Goal: Task Accomplishment & Management: Complete application form

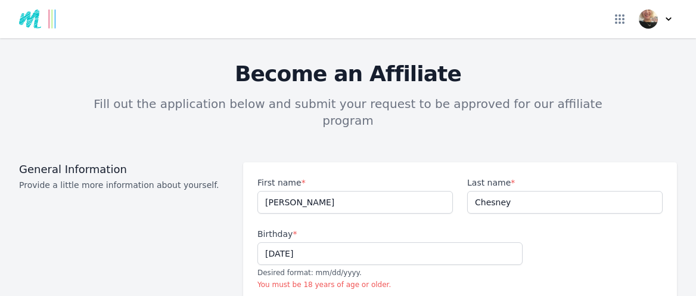
select select "individual"
select select "GB"
select select "DOW"
select select "Europe/[GEOGRAPHIC_DATA]"
select select "Beginner"
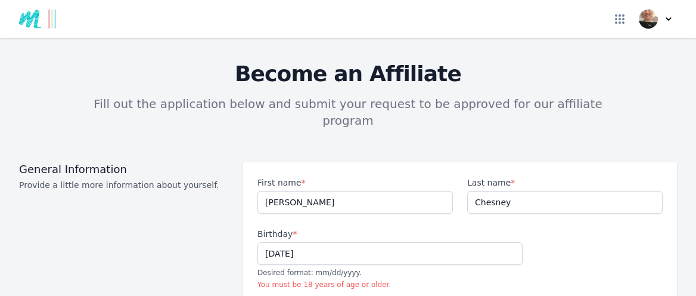
select select "Pay per click"
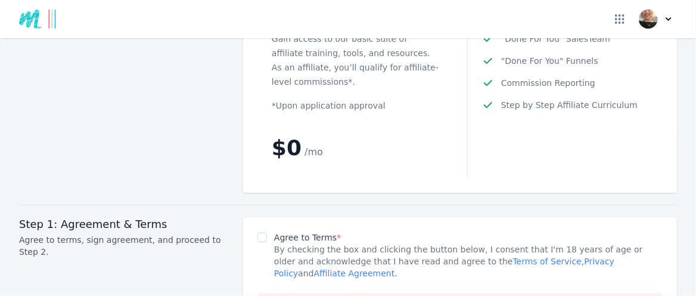
scroll to position [1603, 0]
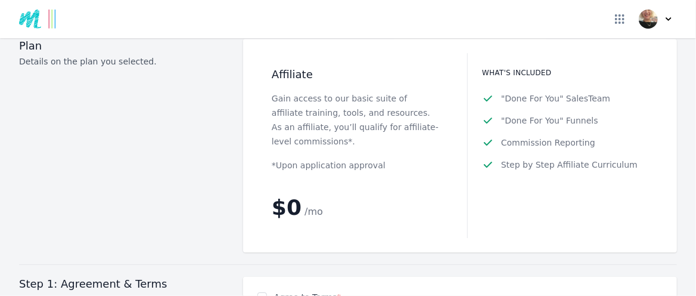
paste input "That’s a great choice, [PERSON_NAME]! [DOMAIN_NAME][URL] is clear, personal, an…"
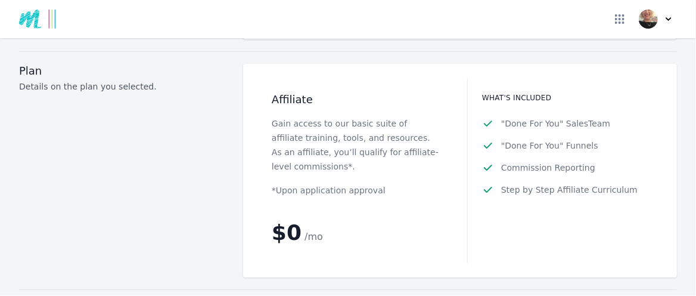
scroll to position [0, 0]
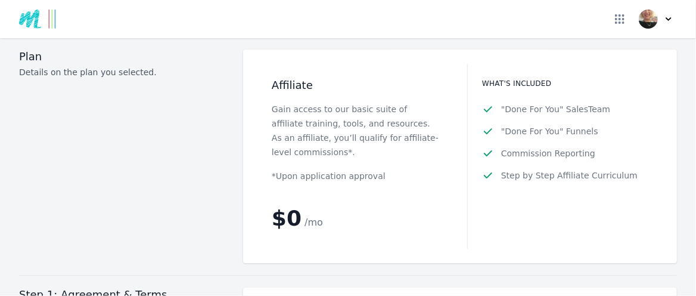
scroll to position [1662, 0]
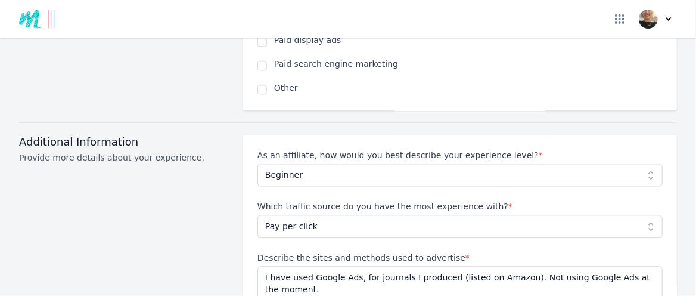
scroll to position [1073, 0]
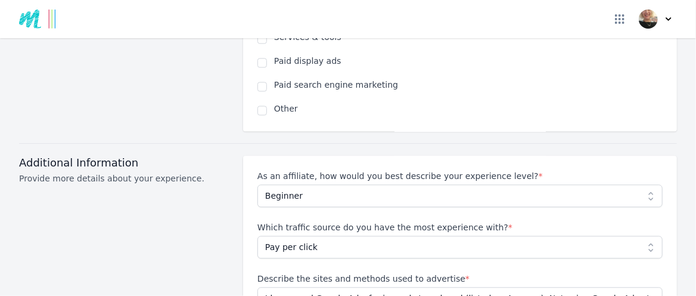
type input "launchyou.com/lchesney-PDev"
checkbox input "true"
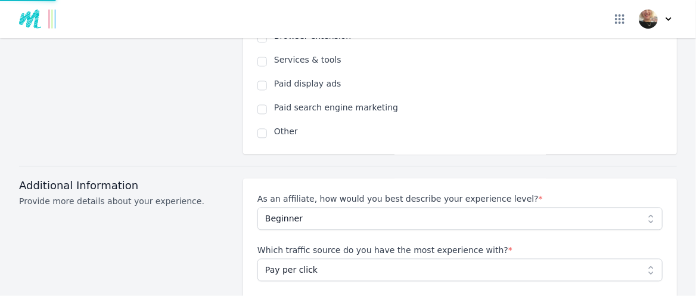
type input "launchyou.com/lchesney-pdev"
drag, startPoint x: 427, startPoint y: 160, endPoint x: 331, endPoint y: 161, distance: 96.0
paste input "https://www.facebook.com/lorna.chesney.1"
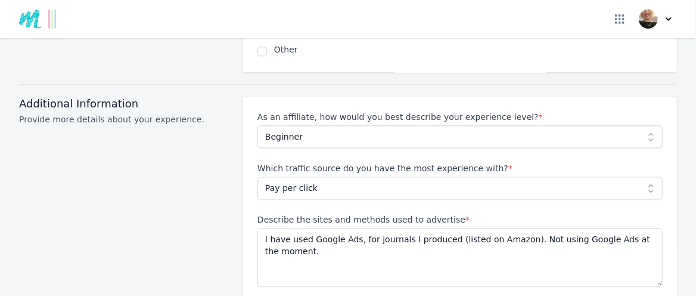
scroll to position [1192, 0]
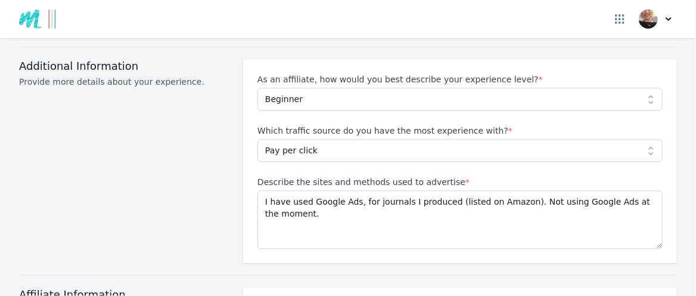
type input "www.facebook.com/lorna.chesney.1"
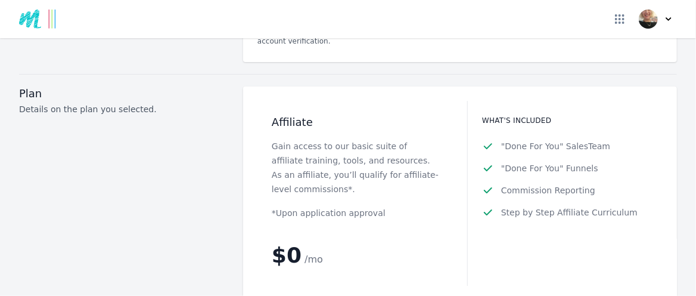
scroll to position [1610, 0]
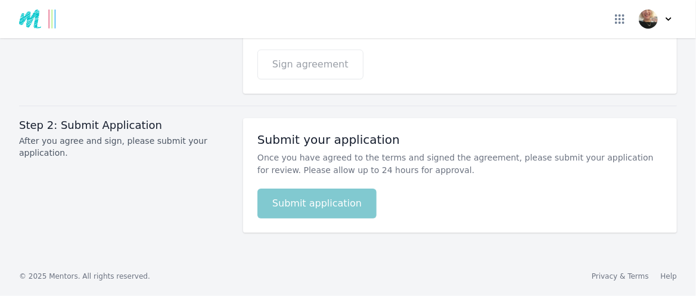
scroll to position [2325, 0]
type textarea "I have used Google Ads, to promote 2 Positivity journals I produced (listed on …"
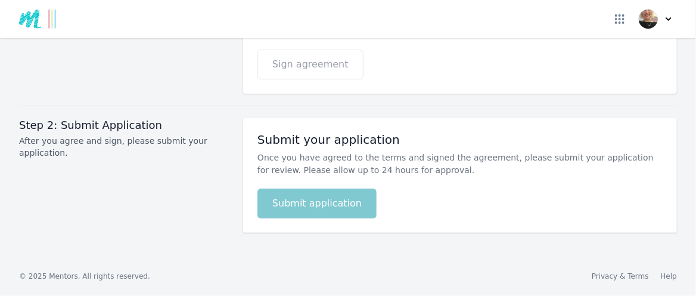
scroll to position [2072, 0]
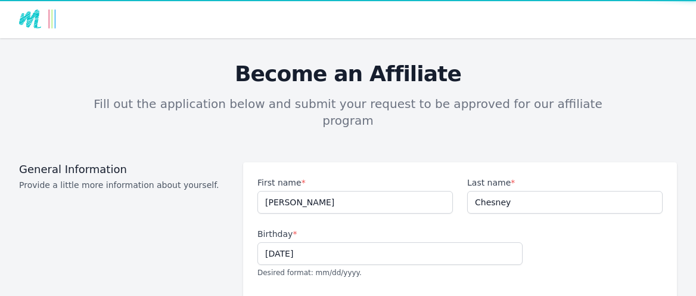
select select "individual"
select select "GB"
select select "Beginner"
select select "Pay per click"
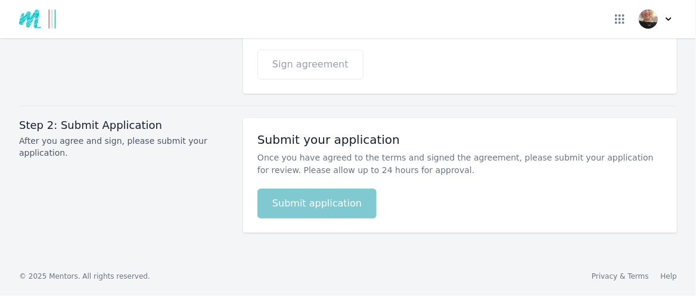
scroll to position [2072, 0]
checkbox input "true"
select select
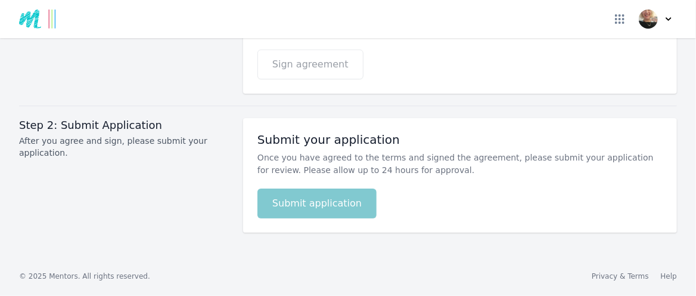
select select
click at [381, 27] on p "Please fill out all required fields marked with ' * ' in order to continue." at bounding box center [429, 21] width 285 height 13
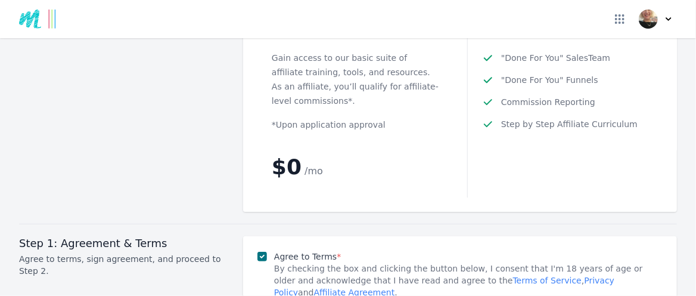
scroll to position [1476, 0]
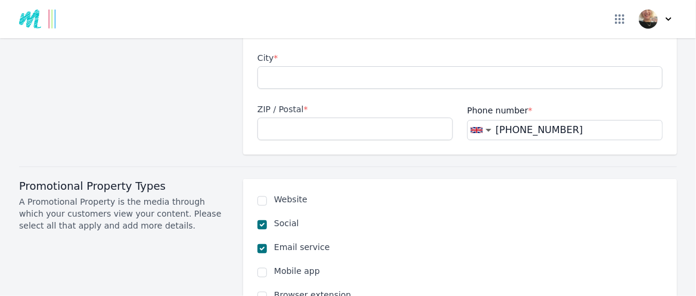
scroll to position [701, 0]
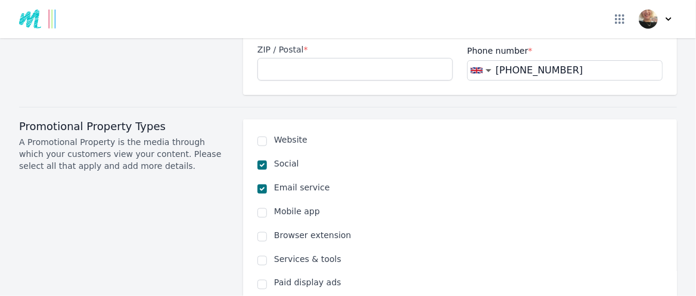
type input "Apt 6, 6 Kinnegar Drive"
click at [295, 29] on input "City *" at bounding box center [460, 18] width 405 height 23
type input "Holywood"
click at [290, 80] on input "ZIP / Postal *" at bounding box center [356, 69] width 196 height 23
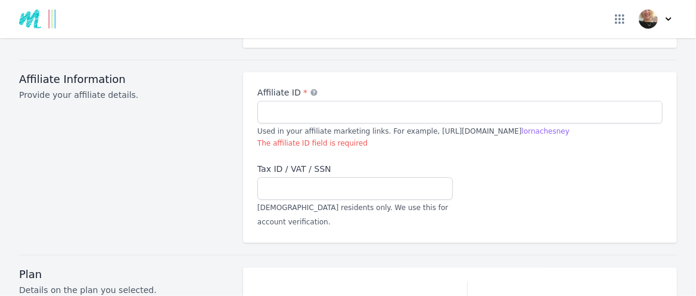
scroll to position [1238, 0]
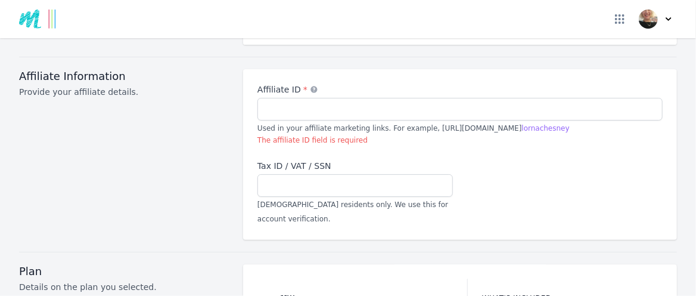
type input "BT18 9JQ"
select select "Beginner"
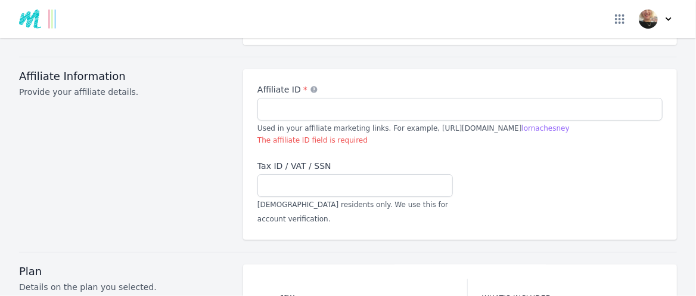
select select "Pay per click"
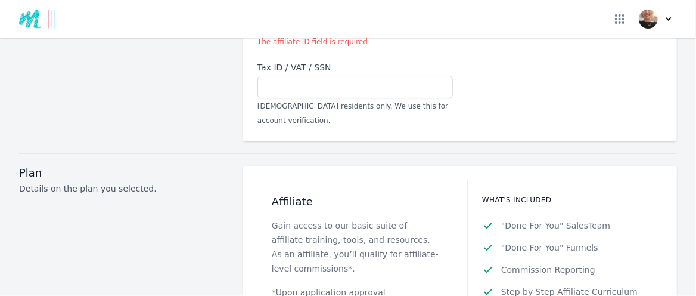
scroll to position [1357, 0]
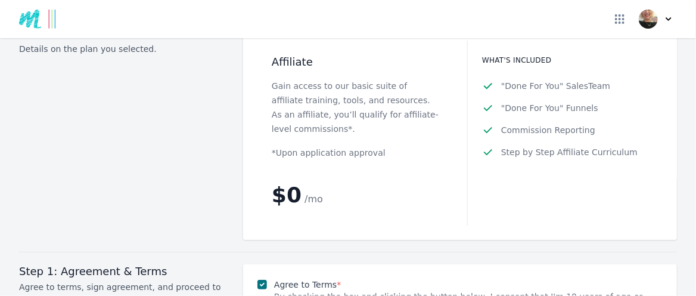
scroll to position [1476, 0]
type textarea "I have used Google Ads to promote 2 Positivity Journals I produced (listed on A…"
type input ";"
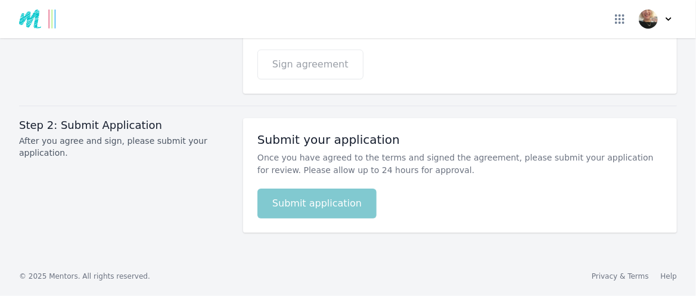
scroll to position [2103, 0]
type input "https://launchyou.com/lchesney-pdev"
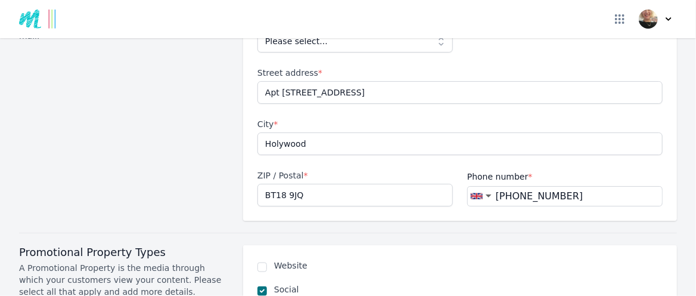
scroll to position [553, 0]
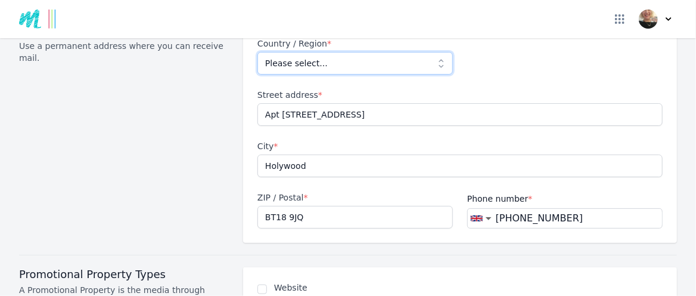
click at [429, 75] on select "Please select... Afghanistan Albania Algeria American Samoa Andorra Angola Angu…" at bounding box center [356, 63] width 196 height 23
select select "GB"
click at [261, 75] on select "Please select... Afghanistan Albania Algeria American Samoa Andorra Angola Angu…" at bounding box center [356, 63] width 196 height 23
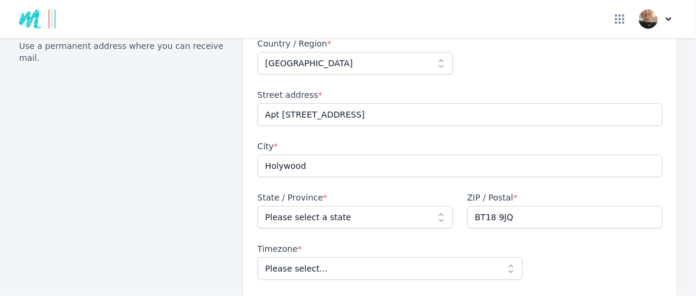
click at [497, 148] on div "Country / Region * Please select... Afghanistan Albania Algeria American Samoa …" at bounding box center [460, 184] width 434 height 322
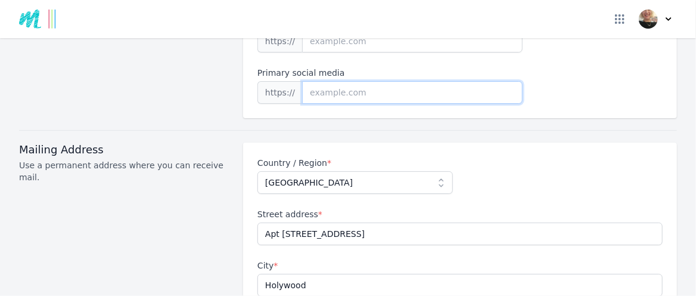
click at [350, 104] on input at bounding box center [412, 92] width 221 height 23
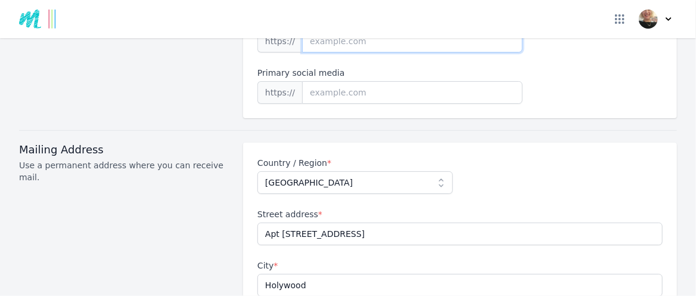
drag, startPoint x: 384, startPoint y: 137, endPoint x: 300, endPoint y: 140, distance: 83.5
click at [300, 52] on div "https://" at bounding box center [390, 41] width 265 height 23
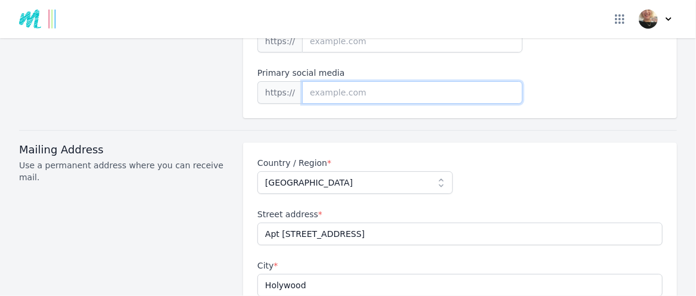
drag, startPoint x: 392, startPoint y: 194, endPoint x: 300, endPoint y: 188, distance: 92.6
click at [302, 104] on div "https://" at bounding box center [390, 92] width 265 height 23
paste input "https://www.linkedin.com/feed/"
click at [356, 104] on input "https://www.linkedin.com/feed/" at bounding box center [412, 92] width 221 height 23
type input "www.linkedin.com/feed/"
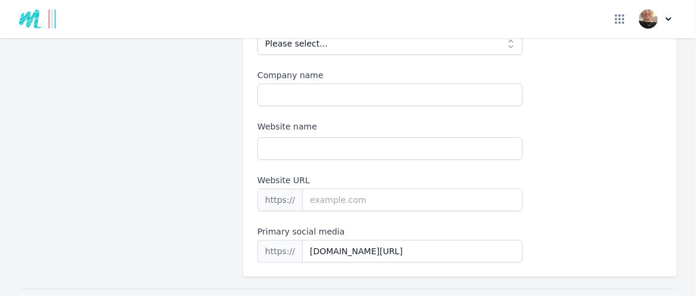
scroll to position [255, 0]
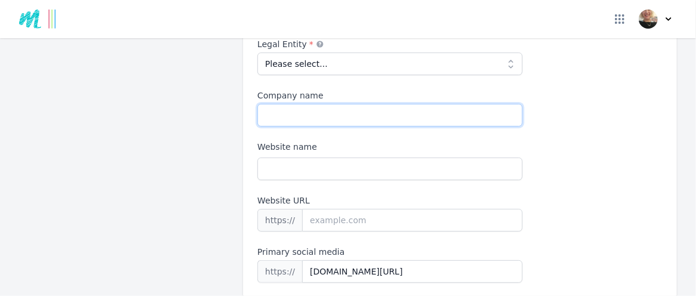
click at [268, 126] on input "Company name" at bounding box center [390, 115] width 265 height 23
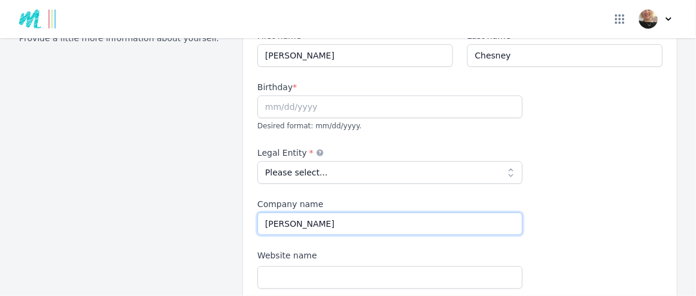
scroll to position [136, 0]
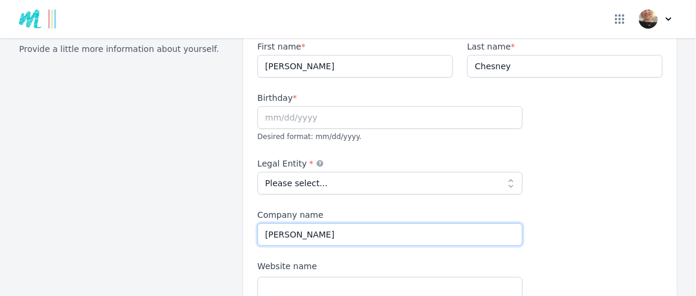
type input "Lorna Chesney"
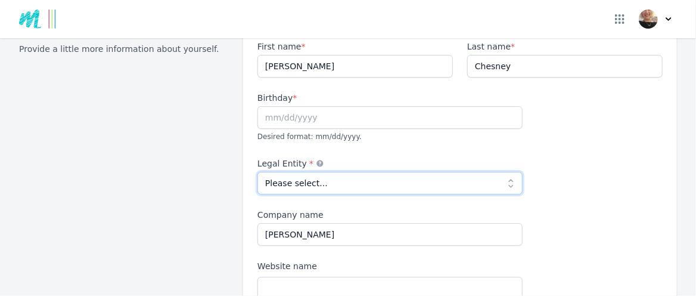
click at [497, 194] on select "Please select... Individual Partnership Corporation Sole Proprietorship Foreign…" at bounding box center [390, 183] width 265 height 23
select select "individual"
click at [261, 194] on select "Please select... Individual Partnership Corporation Sole Proprietorship Foreign…" at bounding box center [390, 183] width 265 height 23
click at [568, 141] on div "First name * Lorna Last name * Chesney Birthday * Desired format: mm/dd/yyyy. L…" at bounding box center [460, 221] width 405 height 361
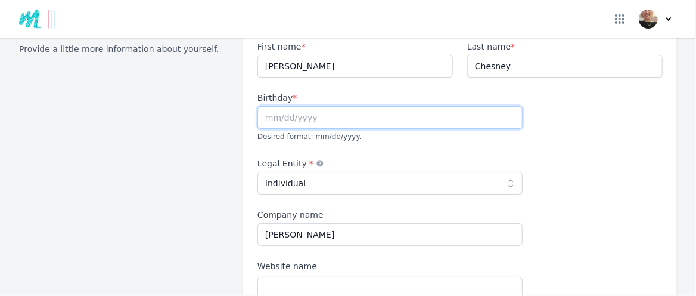
click at [289, 129] on input "text" at bounding box center [390, 117] width 265 height 23
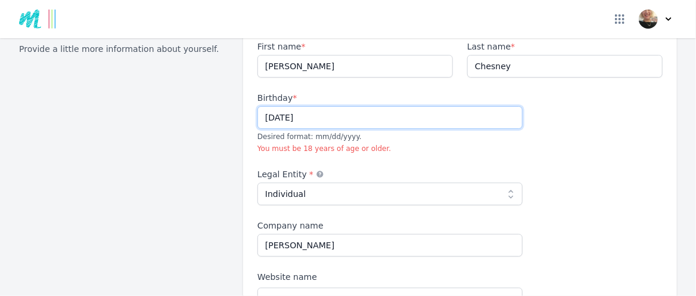
type input "21/08/1952"
click at [538, 188] on div "First name * Lorna Last name * Chesney Birthday * 21/08/1952 Desired format: mm…" at bounding box center [460, 227] width 405 height 372
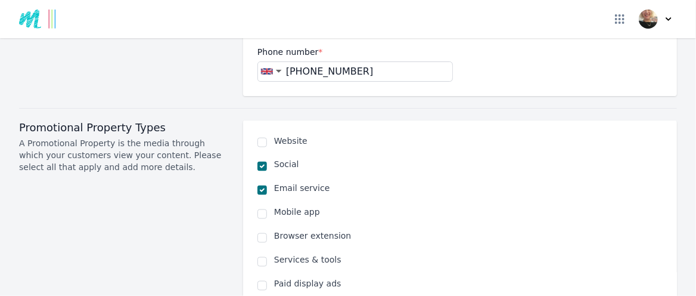
scroll to position [851, 0]
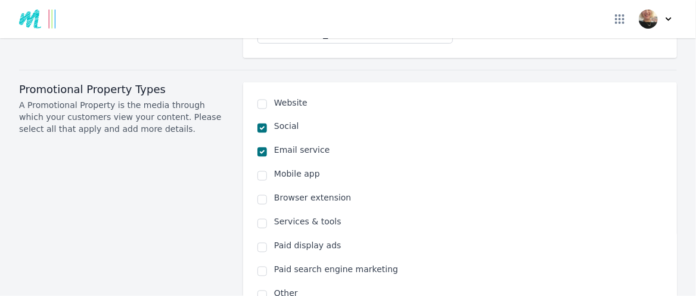
select select "DOW"
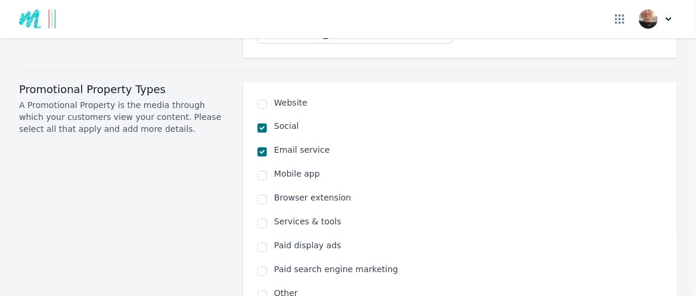
select select "Europe/London"
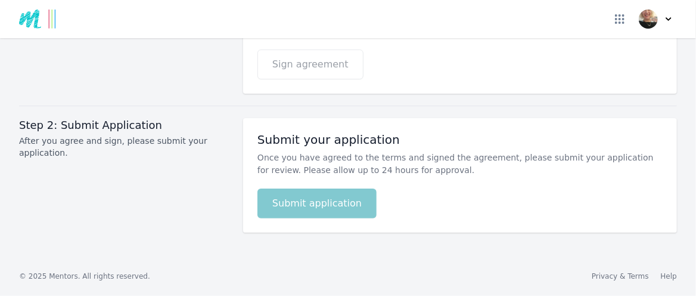
scroll to position [2223, 0]
click at [461, 27] on p "Please fill out all required fields marked with ' * ' in order to continue." at bounding box center [429, 21] width 285 height 13
click at [479, 27] on p "Please fill out all required fields marked with ' * ' in order to continue." at bounding box center [429, 21] width 285 height 13
click at [278, 24] on icon at bounding box center [273, 20] width 9 height 8
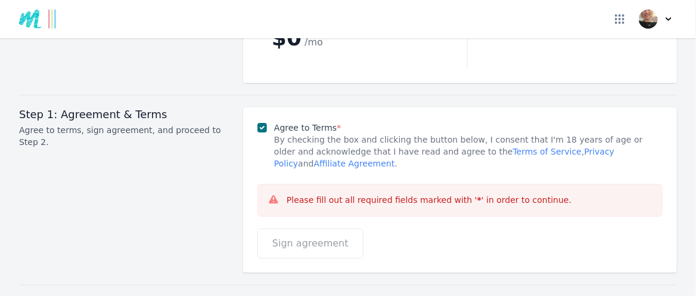
scroll to position [1686, 0]
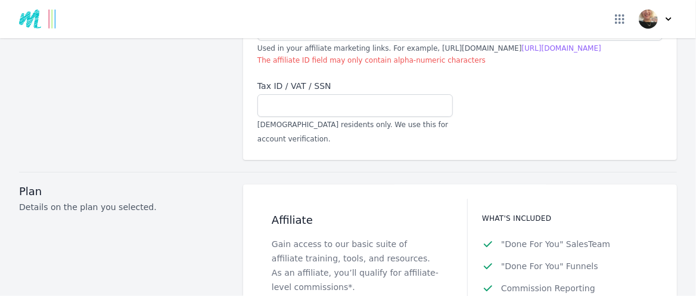
scroll to position [1490, 0]
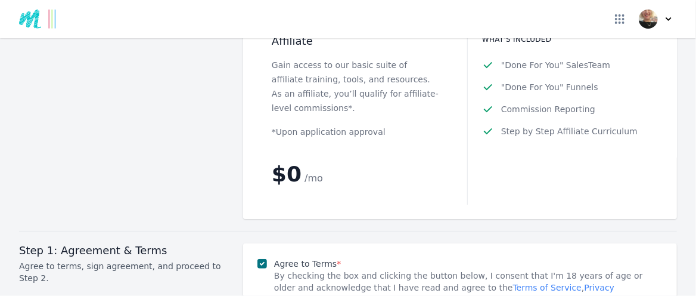
scroll to position [1669, 0]
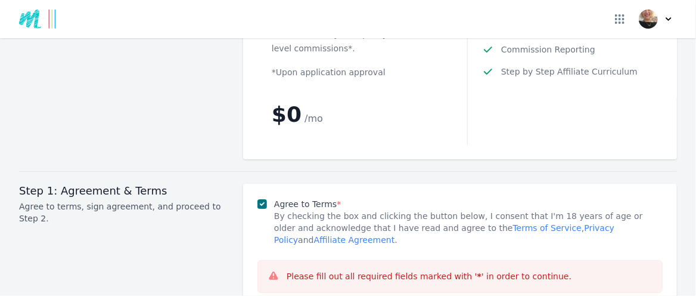
type textarea "I have used Google Ads to promote two Positivity Journals I produced (listed on…"
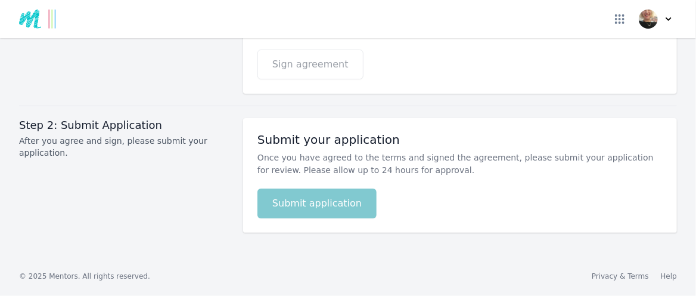
scroll to position [2483, 0]
type input "https://launchyou.com/lchesney/pdev"
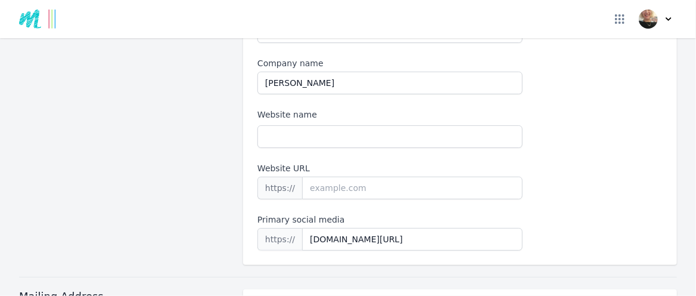
scroll to position [477, 0]
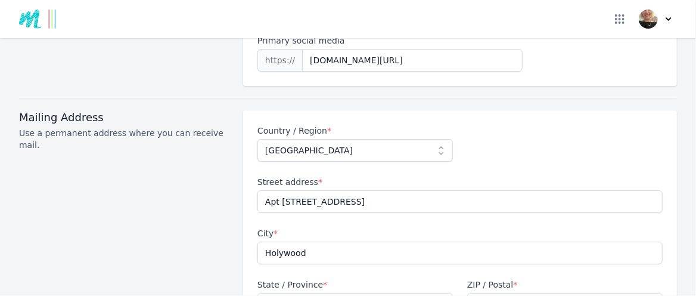
click at [320, 20] on input "Website URL" at bounding box center [412, 9] width 221 height 23
type input "-"
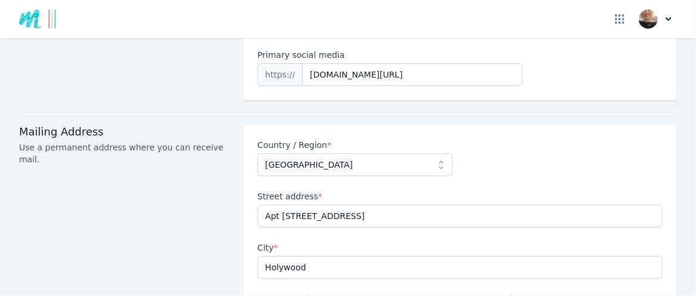
click at [333, 20] on input "-" at bounding box center [412, 9] width 221 height 23
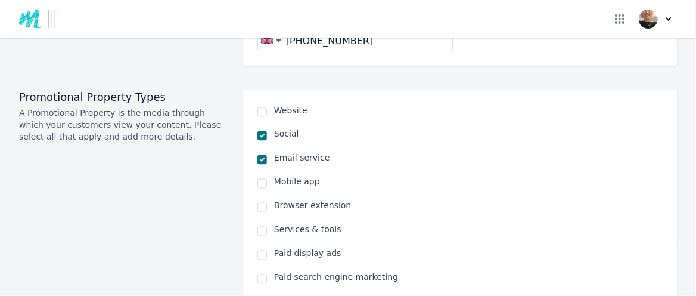
scroll to position [835, 0]
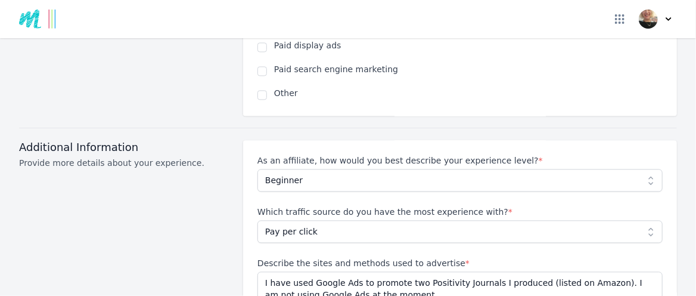
scroll to position [1073, 0]
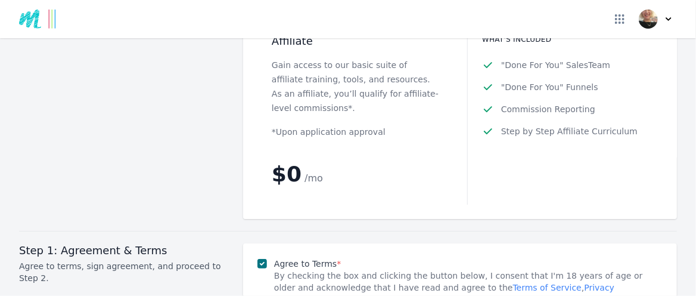
scroll to position [1669, 0]
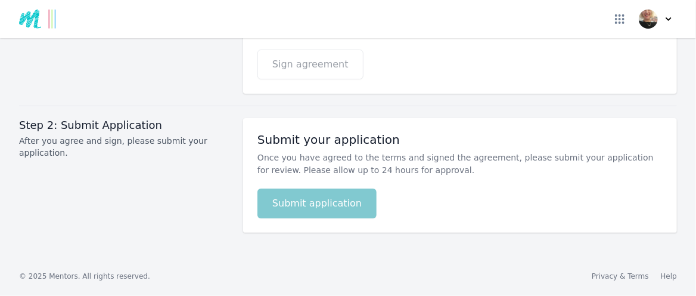
scroll to position [2266, 0]
type input "https://launchyou.com/lchesney/pdev1"
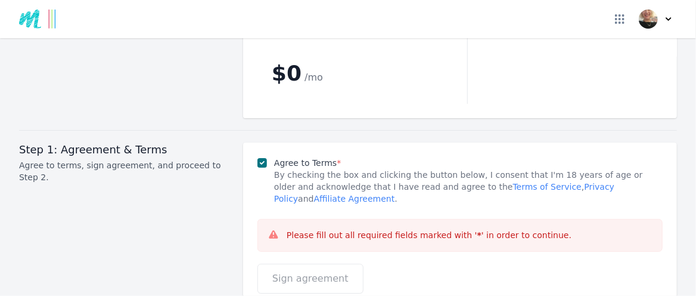
scroll to position [1729, 0]
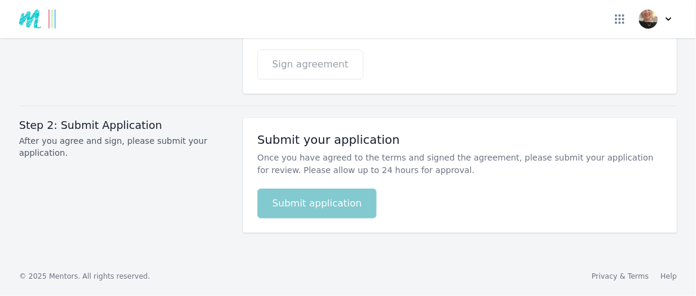
scroll to position [2266, 0]
click at [352, 27] on p "Please fill out all required fields marked with ' * ' in order to continue." at bounding box center [429, 21] width 285 height 13
click at [302, 38] on div "Please fill out all required fields marked with ' * ' in order to continue." at bounding box center [460, 21] width 405 height 33
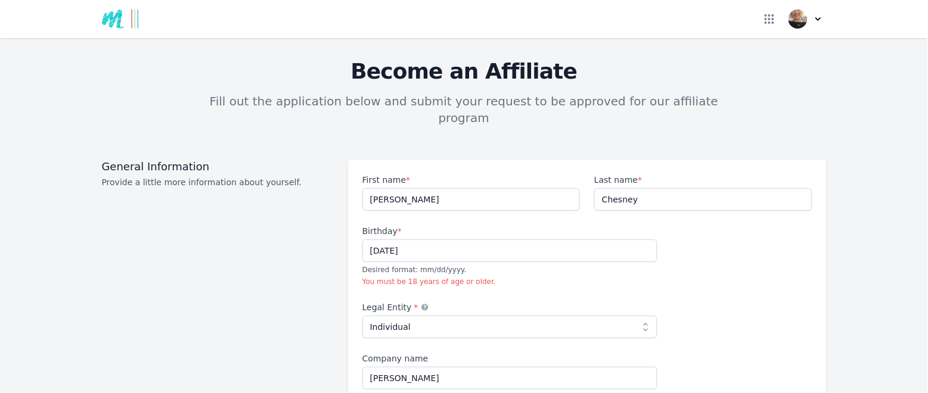
scroll to position [0, 0]
